Goal: Information Seeking & Learning: Find specific fact

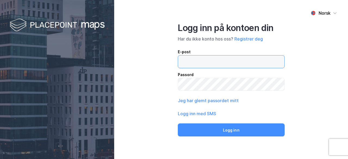
drag, startPoint x: 0, startPoint y: 0, endPoint x: 219, endPoint y: 63, distance: 227.8
click at [219, 63] on input "email" at bounding box center [231, 62] width 106 height 13
type input "[EMAIL_ADDRESS][DOMAIN_NAME]"
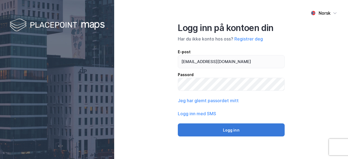
click at [218, 127] on button "Logg inn" at bounding box center [231, 130] width 107 height 13
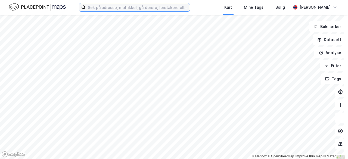
click at [139, 9] on input at bounding box center [138, 7] width 104 height 8
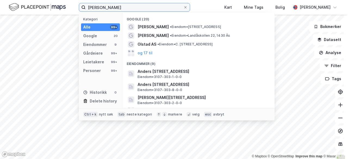
click at [103, 8] on input "[PERSON_NAME]" at bounding box center [135, 7] width 98 height 8
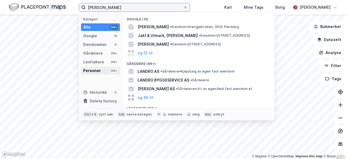
type input "[PERSON_NAME]"
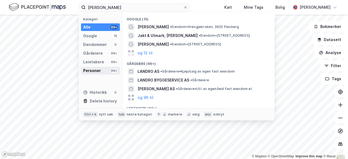
click at [97, 69] on div "Personer" at bounding box center [92, 71] width 18 height 7
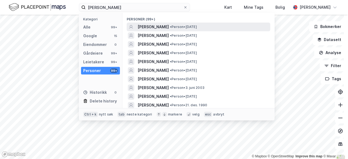
click at [161, 28] on span "[PERSON_NAME]" at bounding box center [153, 27] width 31 height 7
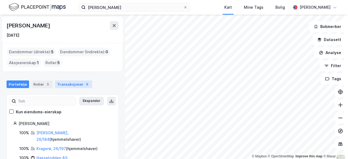
click at [85, 85] on div "6" at bounding box center [87, 84] width 5 height 5
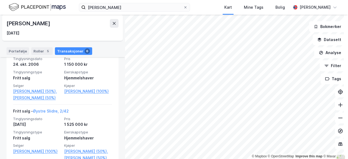
scroll to position [318, 0]
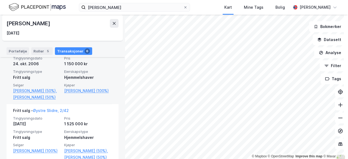
click at [108, 56] on div at bounding box center [110, 51] width 4 height 9
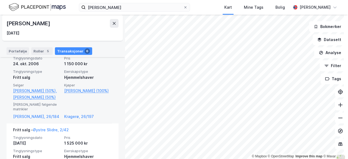
click at [108, 54] on icon at bounding box center [110, 52] width 4 height 4
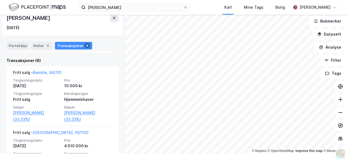
scroll to position [107, 0]
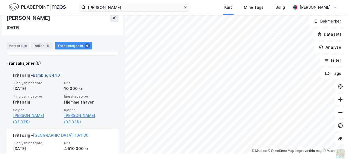
click at [59, 74] on link "Bamble, 84/101" at bounding box center [47, 75] width 29 height 5
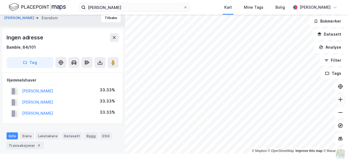
click at [338, 99] on icon at bounding box center [340, 99] width 5 height 5
click at [338, 110] on icon at bounding box center [340, 112] width 5 height 5
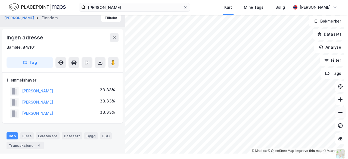
click at [338, 110] on icon at bounding box center [340, 112] width 5 height 5
